Goal: Use online tool/utility: Utilize a website feature to perform a specific function

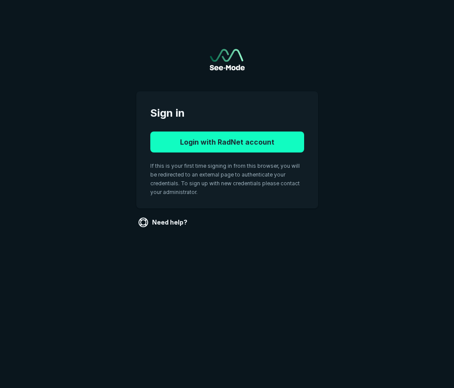
click at [262, 141] on button "Login with RadNet account" at bounding box center [227, 141] width 154 height 21
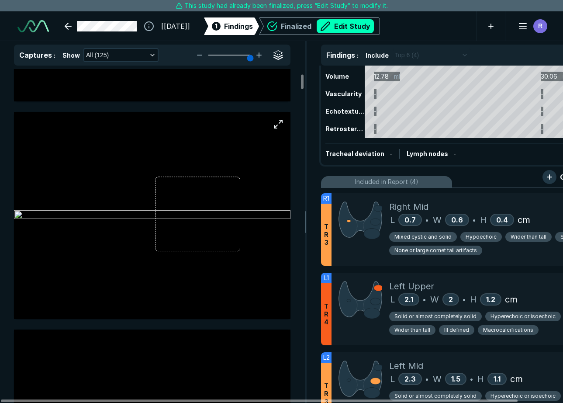
click at [229, 210] on img at bounding box center [152, 215] width 276 height 10
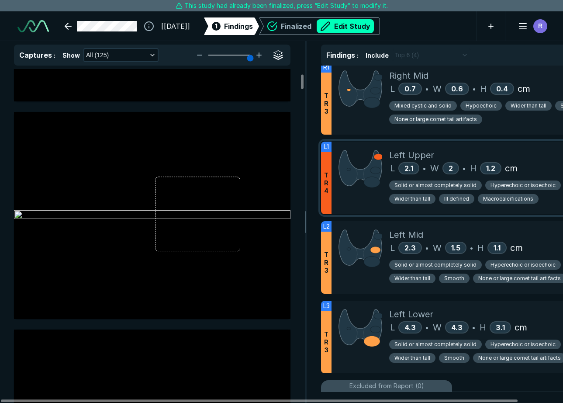
click at [416, 175] on div "Solid or almost completely solid Hyperechoic or isoechoic Wider than tall Ill d…" at bounding box center [489, 191] width 201 height 32
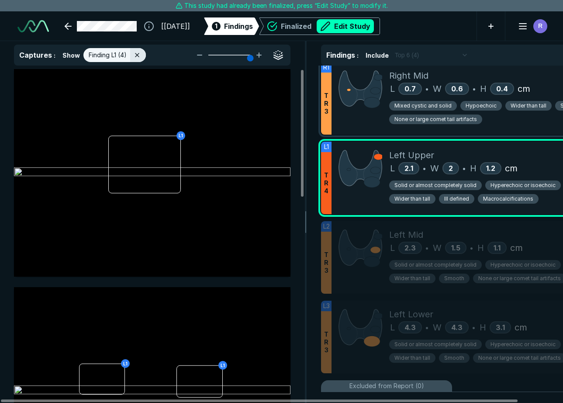
click at [428, 116] on span "None or large comet tail artifacts" at bounding box center [435, 119] width 83 height 8
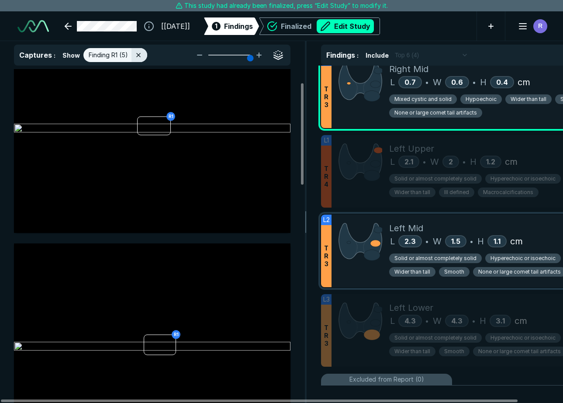
click at [443, 239] on div "W 1.5 •" at bounding box center [455, 241] width 44 height 13
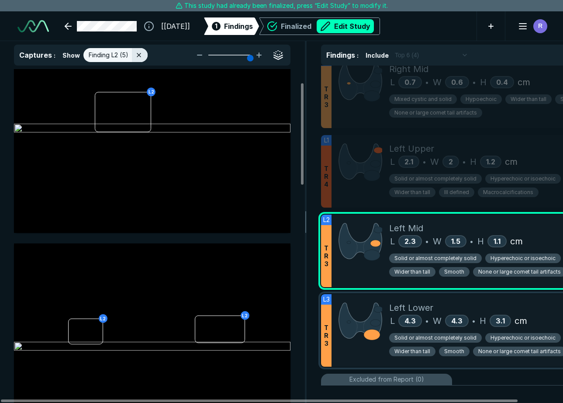
click at [453, 308] on div "Left Lower" at bounding box center [489, 307] width 201 height 13
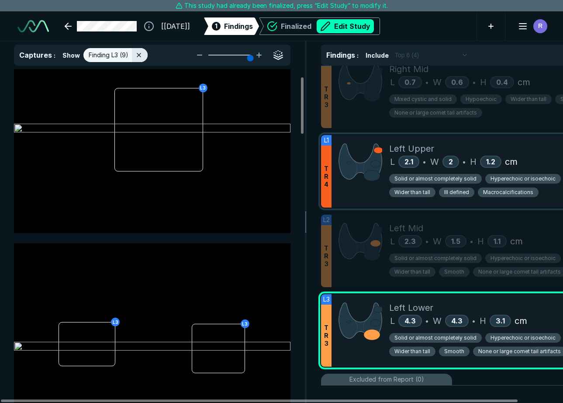
click at [413, 173] on div "Solid or almost completely solid Hyperechoic or isoechoic Wider than tall Ill d…" at bounding box center [489, 184] width 201 height 32
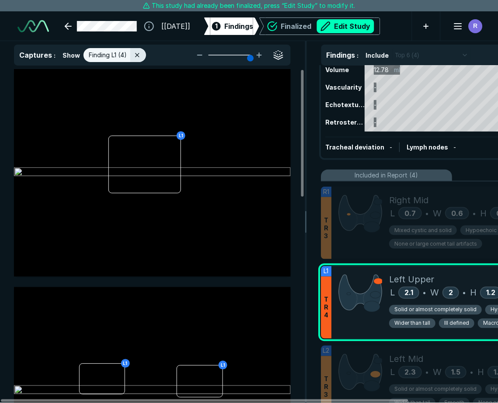
scroll to position [2731, 3362]
